Goal: Task Accomplishment & Management: Manage account settings

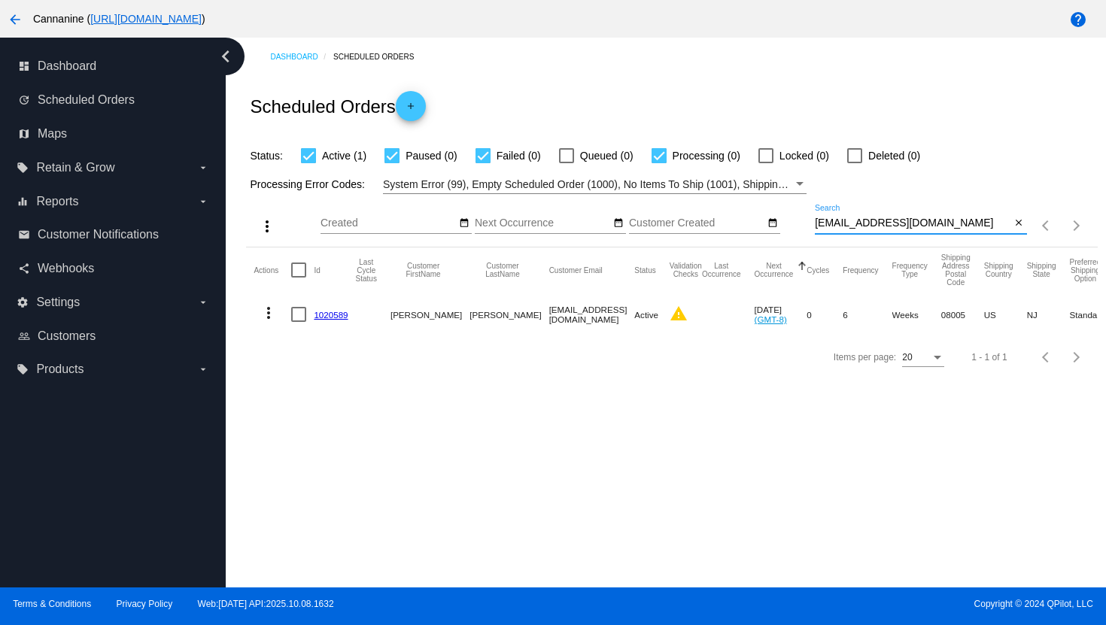
click at [267, 318] on mat-icon "more_vert" at bounding box center [269, 313] width 18 height 18
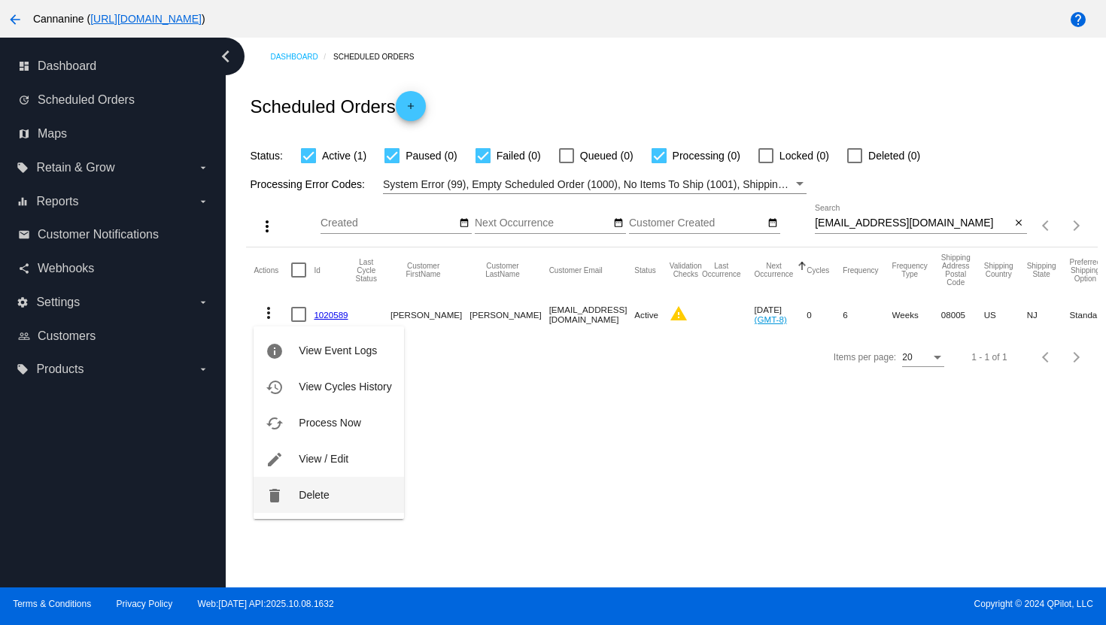
click at [332, 489] on button "delete Delete" at bounding box center [329, 495] width 150 height 36
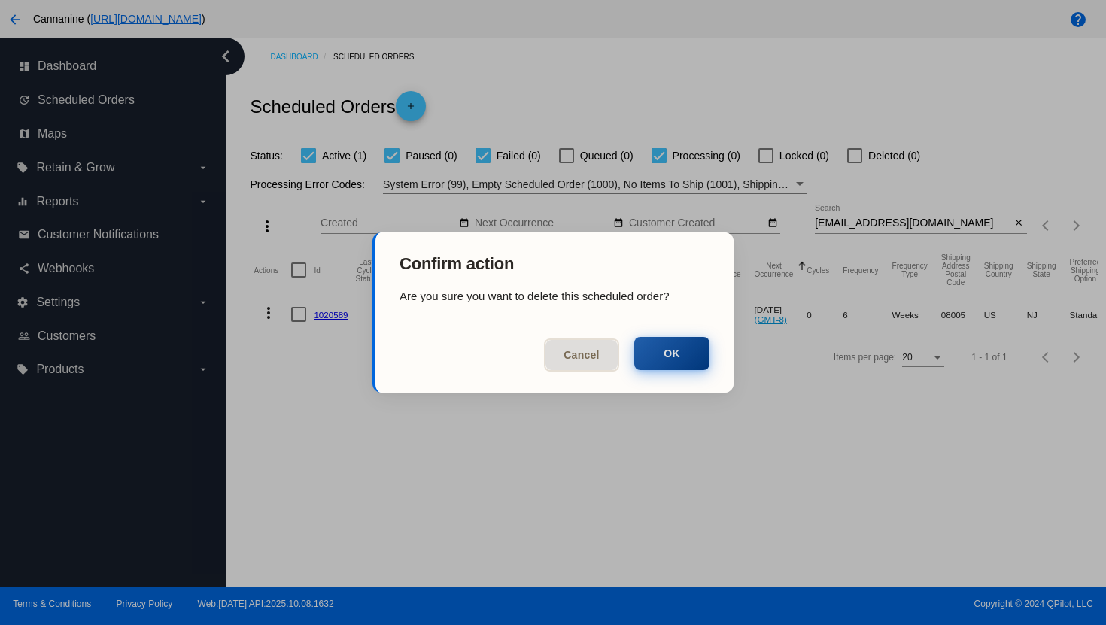
click at [673, 356] on button "OK" at bounding box center [671, 353] width 75 height 33
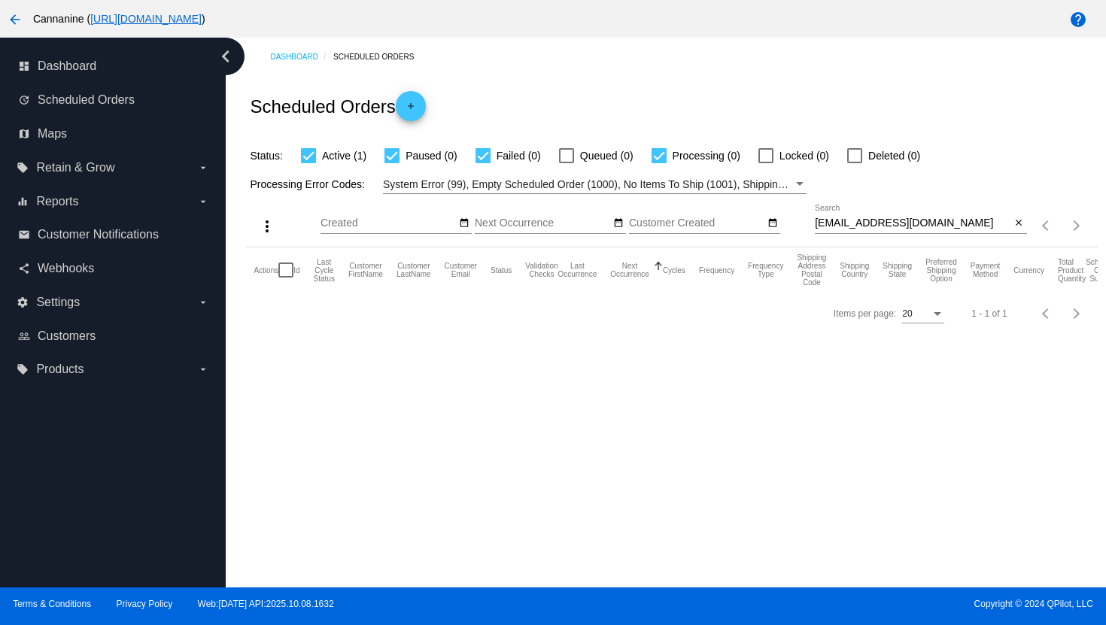
click at [865, 225] on input "[EMAIL_ADDRESS][DOMAIN_NAME]" at bounding box center [913, 223] width 196 height 12
paste input "denisecs49"
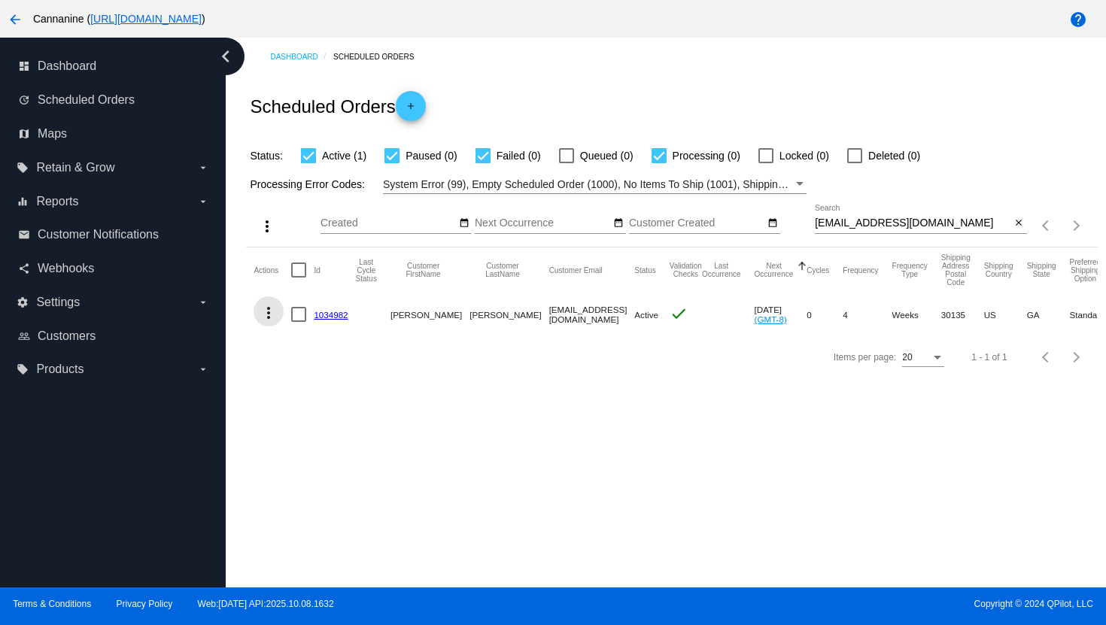
click at [267, 315] on mat-icon "more_vert" at bounding box center [269, 313] width 18 height 18
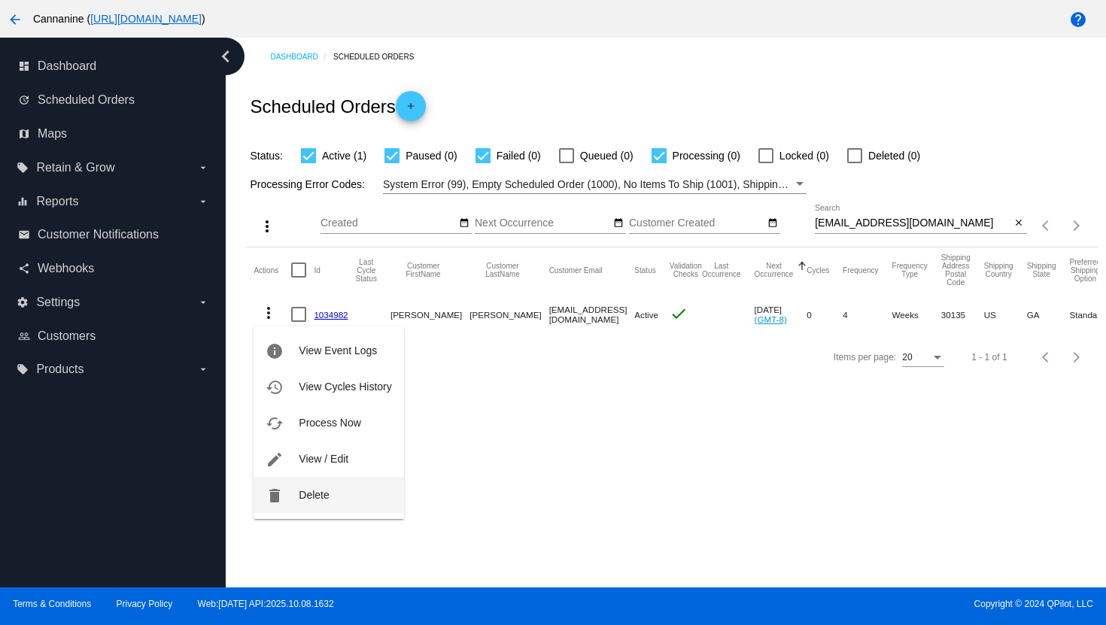
click at [311, 495] on span "Delete" at bounding box center [314, 495] width 30 height 12
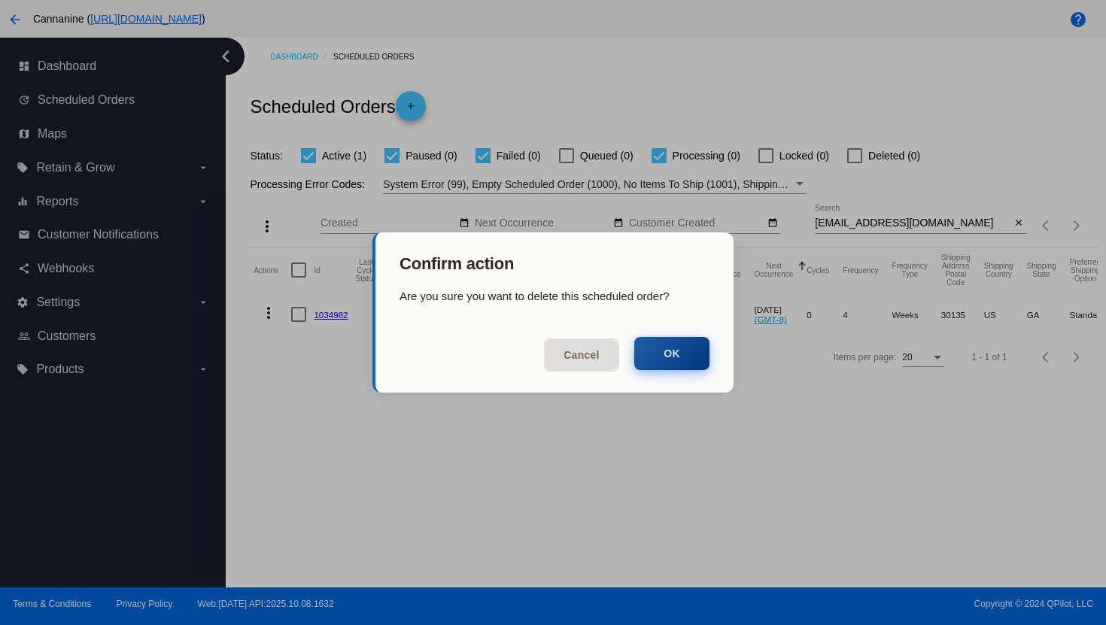
click at [677, 360] on button "OK" at bounding box center [671, 353] width 75 height 33
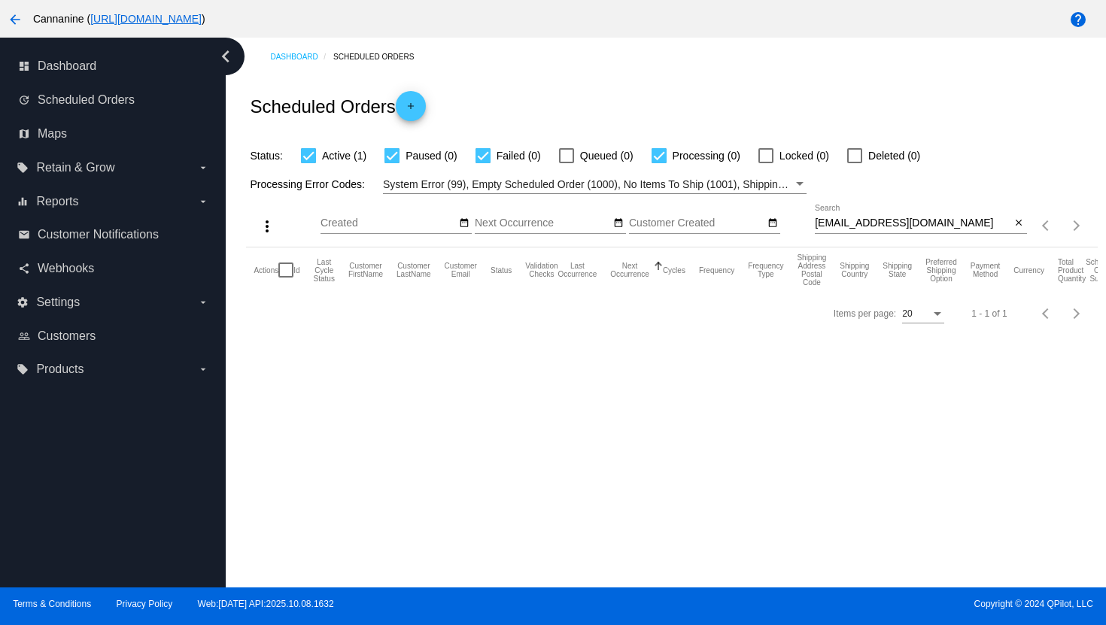
click at [876, 221] on input "[EMAIL_ADDRESS][DOMAIN_NAME]" at bounding box center [913, 223] width 196 height 12
paste input "[EMAIL_ADDRESS]"
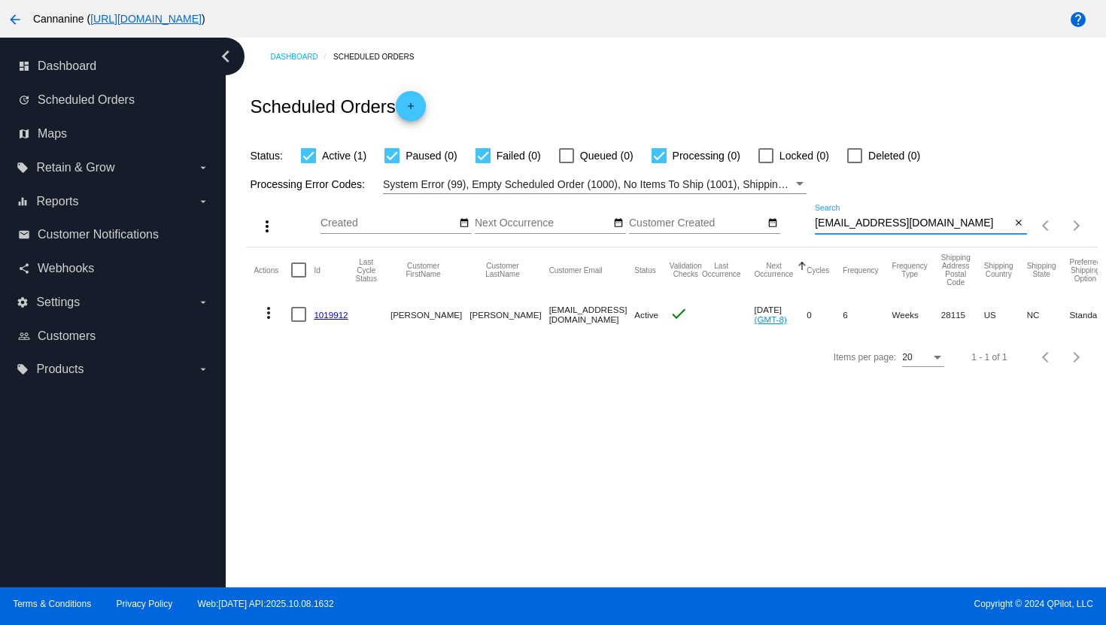
type input "[EMAIL_ADDRESS][DOMAIN_NAME]"
click at [269, 316] on mat-icon "more_vert" at bounding box center [269, 313] width 18 height 18
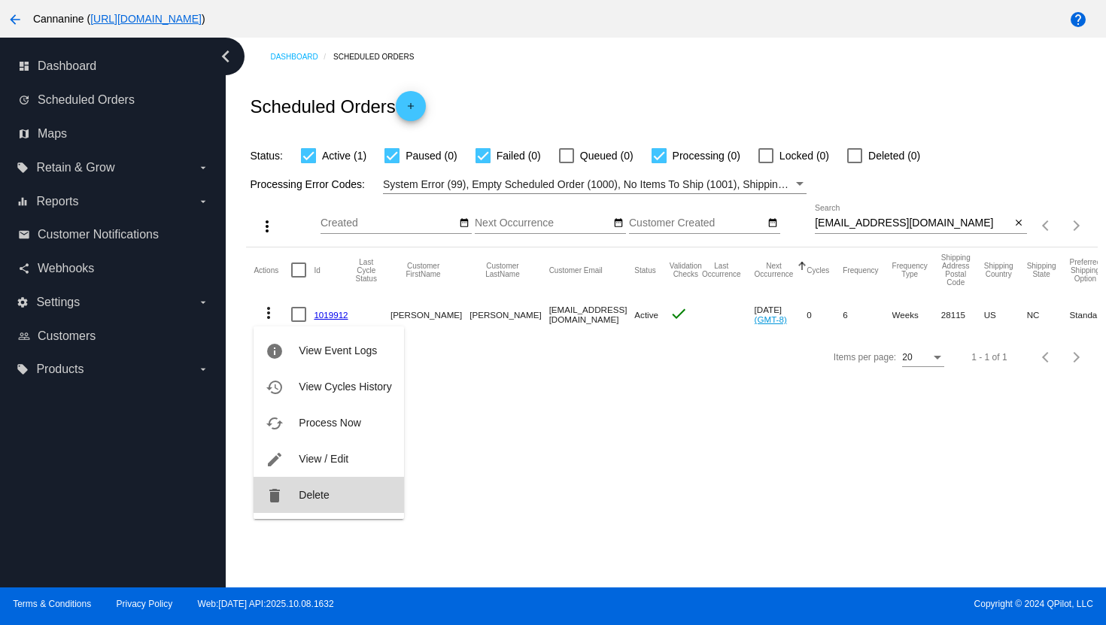
click at [315, 495] on span "Delete" at bounding box center [314, 495] width 30 height 12
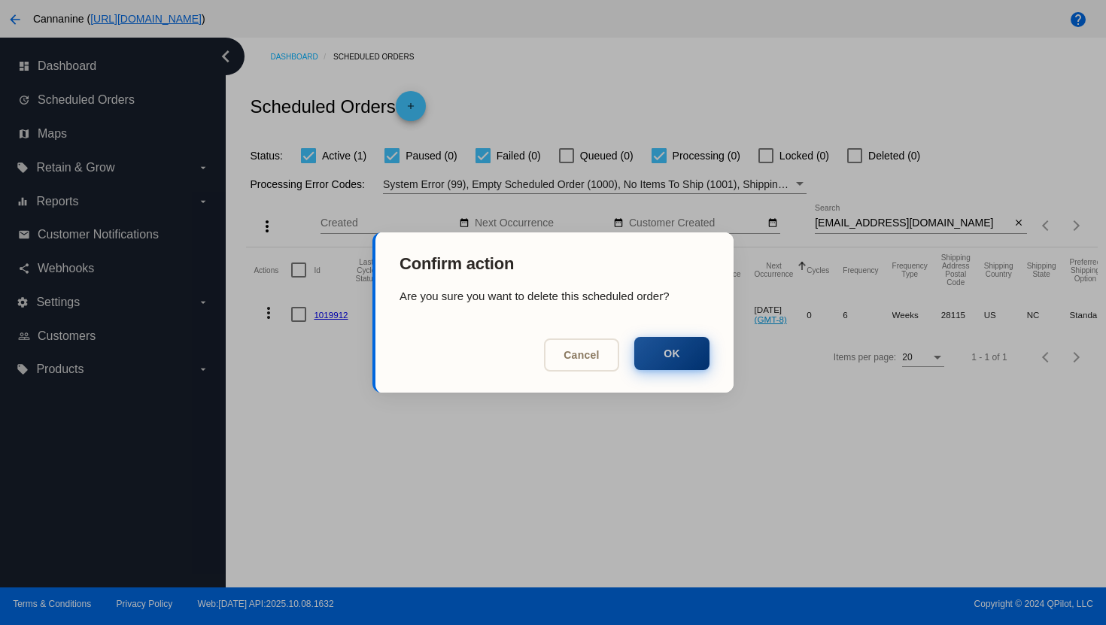
click at [658, 354] on button "OK" at bounding box center [671, 353] width 75 height 33
